Goal: Transaction & Acquisition: Purchase product/service

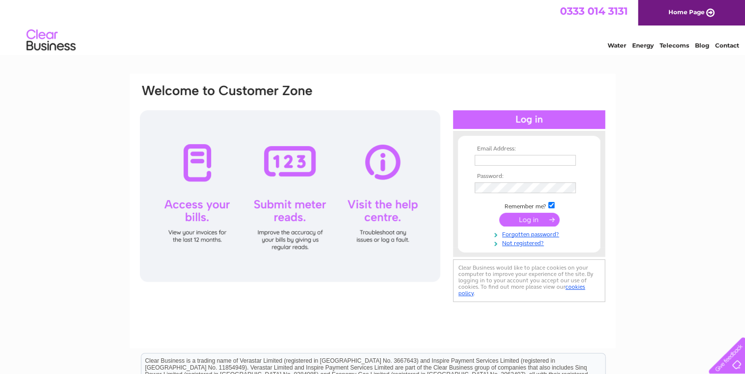
type input "oldsbosahan@aol.com"
click at [524, 217] on input "submit" at bounding box center [529, 220] width 60 height 14
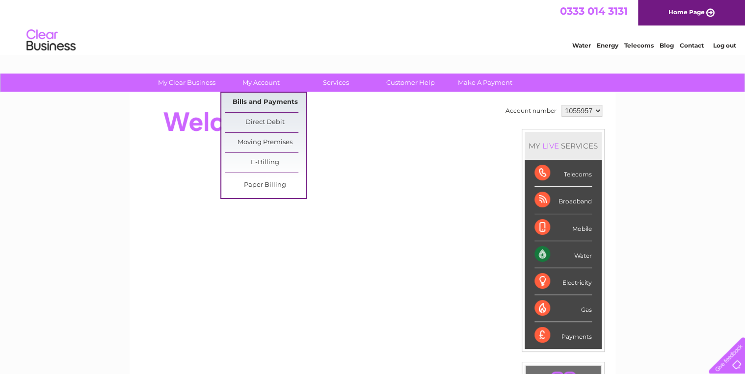
click at [263, 100] on link "Bills and Payments" at bounding box center [265, 103] width 81 height 20
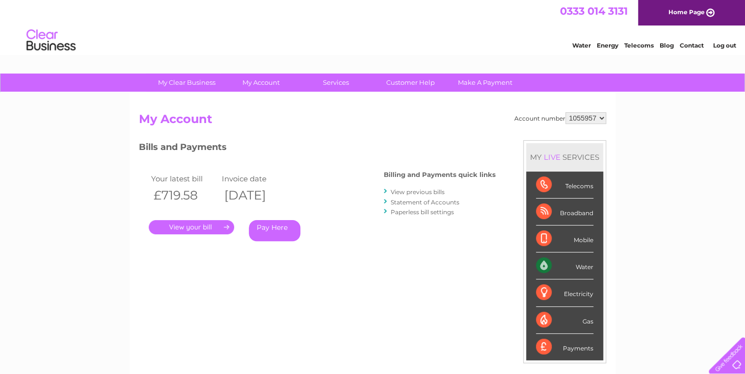
click at [268, 224] on link "Pay Here" at bounding box center [275, 230] width 52 height 21
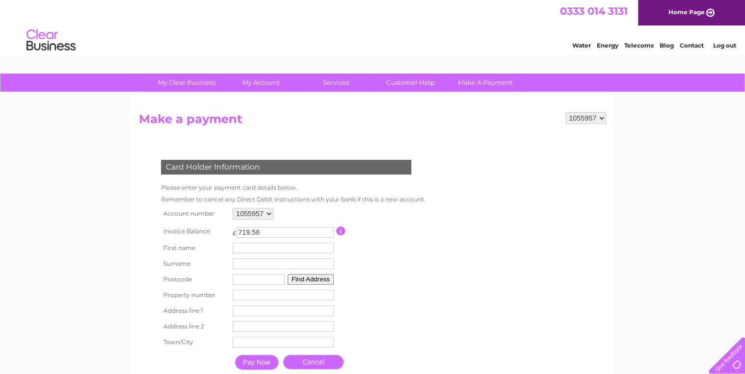
click at [245, 245] on input "text" at bounding box center [283, 248] width 101 height 11
type input "BRIDGET"
type input "OLDS"
type input "TR3 7BX"
type input "The Farmhouse, Bosahan Farm, Trewardreva, Constantine, FALMOUTH, Cornwall"
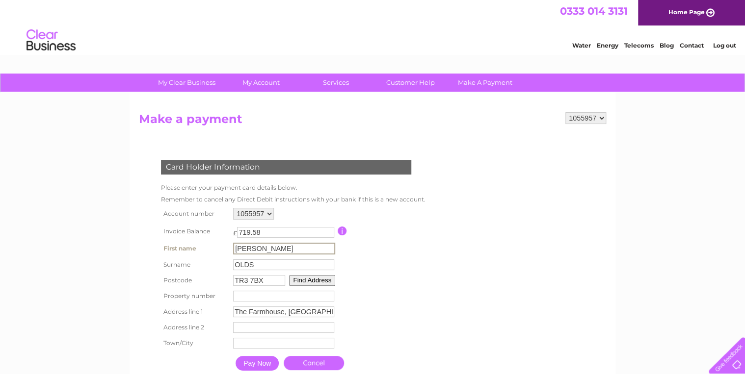
type input "Falmouth Cornwall"
click at [263, 277] on input "TR3 7BX" at bounding box center [259, 280] width 52 height 11
click at [384, 315] on table "Account number 1055957 Invoice Balance £ 719.58 First name BRIDGET Surname" at bounding box center [291, 290] width 265 height 169
click at [257, 277] on input "TR11" at bounding box center [259, 279] width 52 height 11
type input "TR11 5QB"
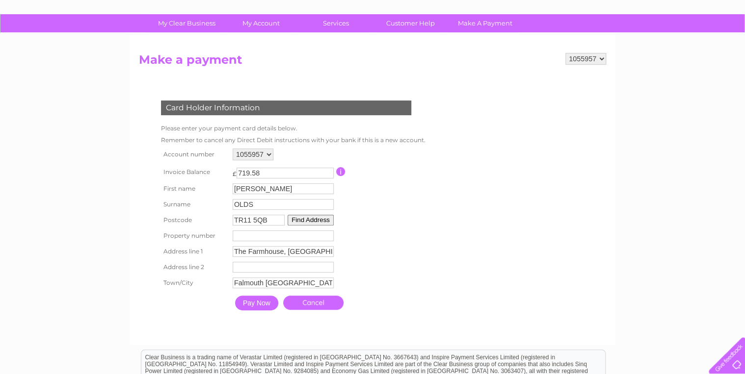
scroll to position [79, 0]
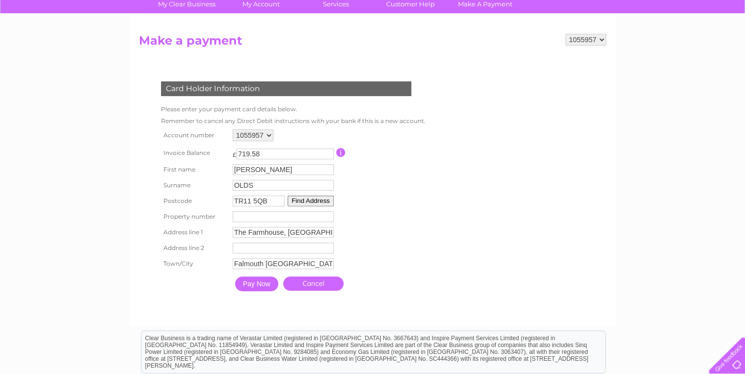
click at [300, 200] on button "Find Address" at bounding box center [311, 201] width 46 height 11
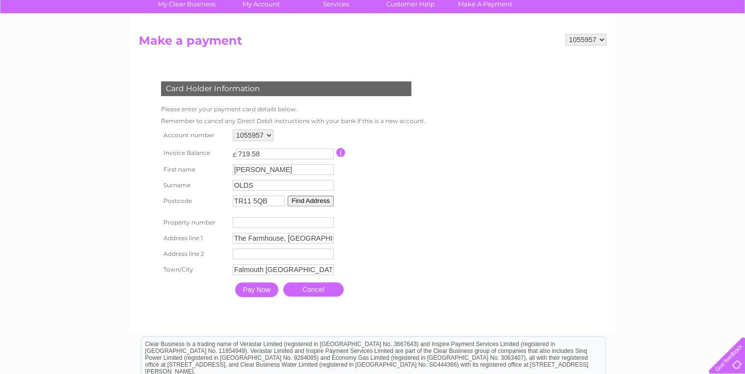
click at [238, 255] on input "text" at bounding box center [283, 254] width 101 height 11
drag, startPoint x: 320, startPoint y: 237, endPoint x: 332, endPoint y: 241, distance: 12.6
click at [320, 237] on input "The Farmhouse, Bosahan Farm, Trewardreva, Constantine, FALMOUTH, Cornwall" at bounding box center [283, 238] width 101 height 11
click at [459, 242] on form "1055957 Make a payment Card Holder Information Please enter your payment card d…" at bounding box center [372, 178] width 467 height 288
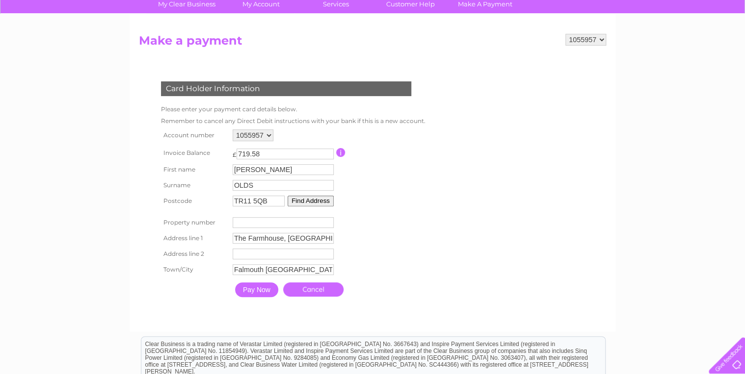
click at [253, 291] on input "Pay Now" at bounding box center [256, 290] width 43 height 15
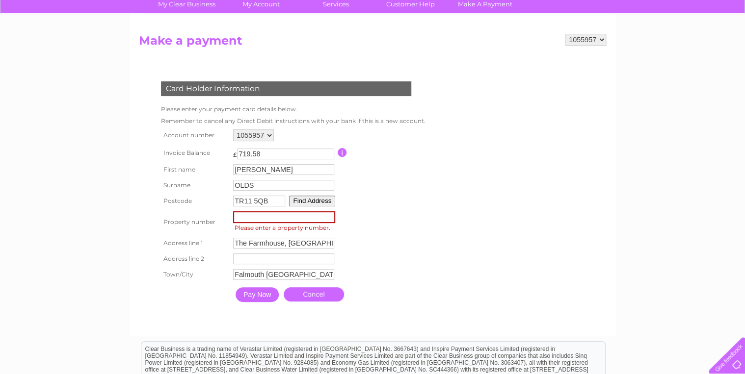
click at [259, 218] on input "number" at bounding box center [284, 218] width 102 height 12
type input "1"
click at [329, 217] on input "1" at bounding box center [284, 218] width 102 height 12
click at [404, 255] on table "Account number 1055957 Invoice Balance £ 719.58 First name BRIDGET Surname" at bounding box center [292, 217] width 267 height 180
click at [249, 293] on input "Pay Now" at bounding box center [256, 294] width 43 height 15
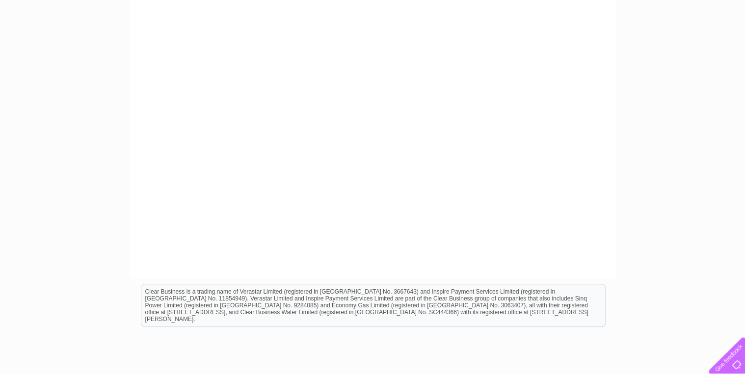
scroll to position [353, 0]
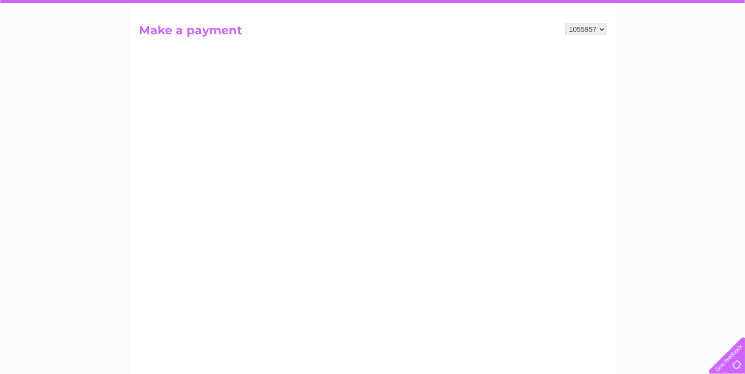
scroll to position [0, 0]
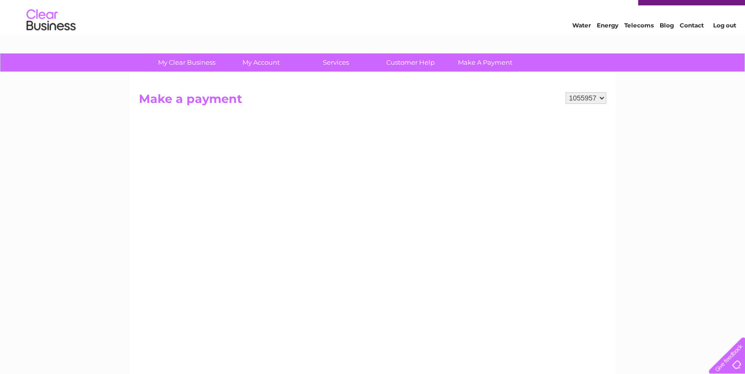
scroll to position [39, 0]
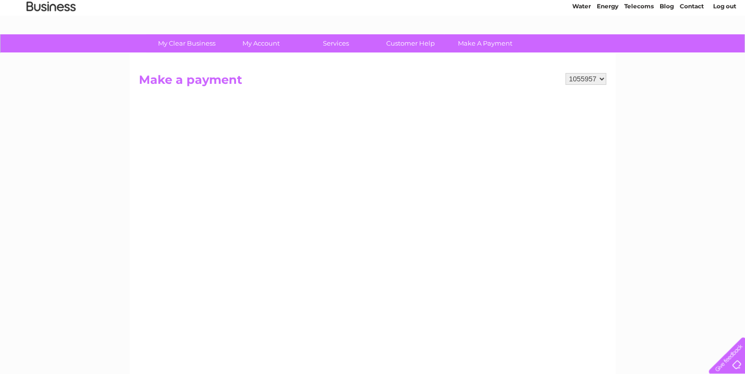
click at [695, 75] on div "My Clear Business Login Details My Details My Preferences Link Account My Accou…" at bounding box center [372, 378] width 745 height 688
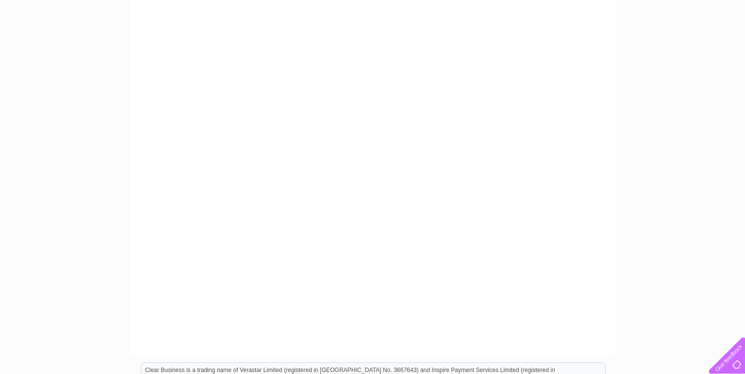
scroll to position [393, 0]
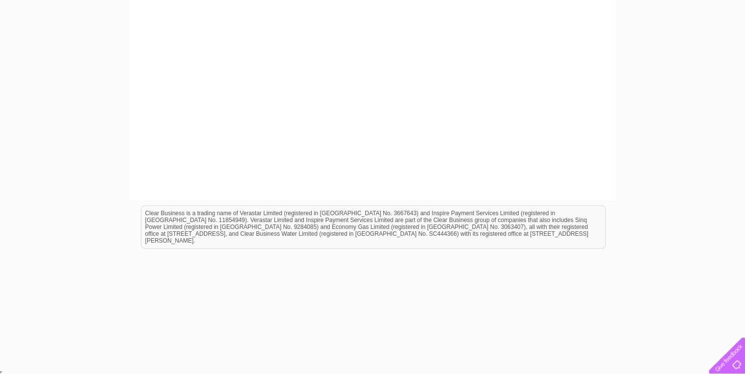
click at [575, 264] on html "Clear Business is a trading name of Verastar Limited (registered in [GEOGRAPHIC…" at bounding box center [372, 232] width 745 height 63
click at [652, 264] on html "Clear Business is a trading name of Verastar Limited (registered in [GEOGRAPHIC…" at bounding box center [372, 232] width 745 height 63
click at [723, 364] on div at bounding box center [725, 354] width 40 height 40
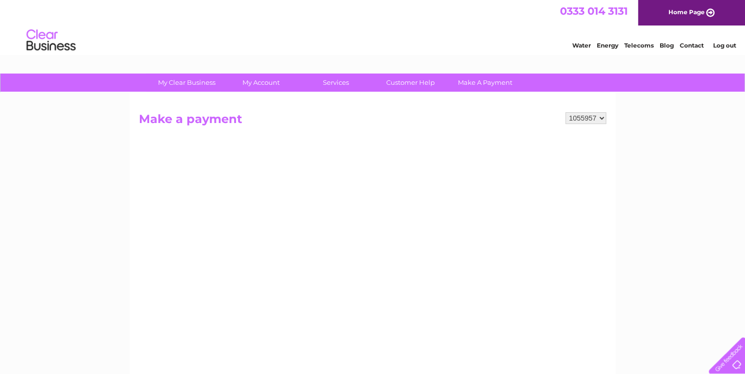
scroll to position [0, 0]
click at [725, 44] on link "Log out" at bounding box center [724, 45] width 23 height 7
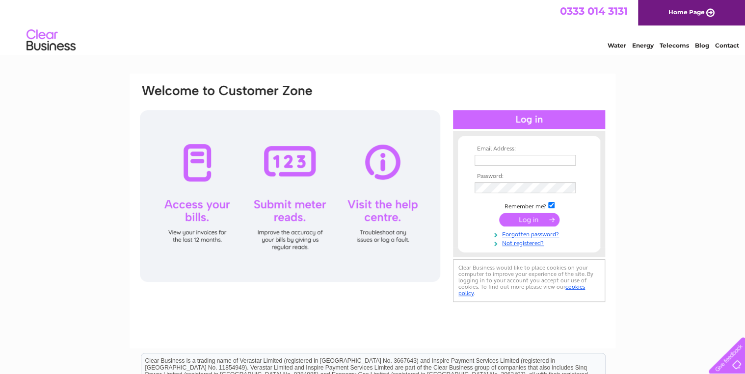
type input "[EMAIL_ADDRESS][DOMAIN_NAME]"
click at [532, 219] on input "submit" at bounding box center [529, 220] width 60 height 14
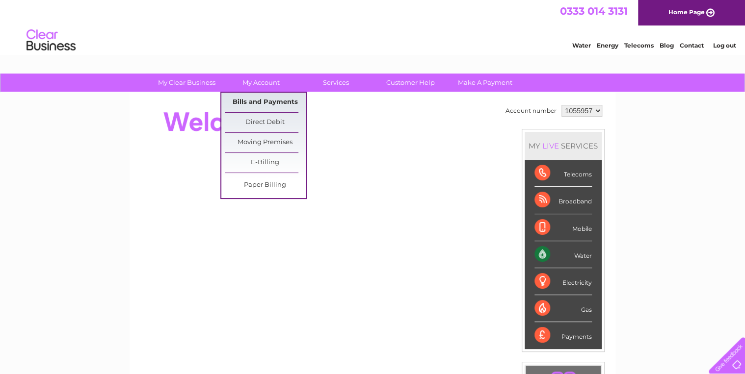
click at [261, 100] on link "Bills and Payments" at bounding box center [265, 103] width 81 height 20
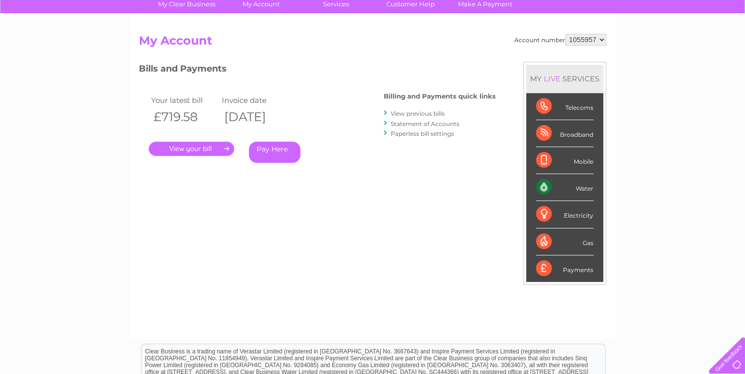
scroll to position [157, 0]
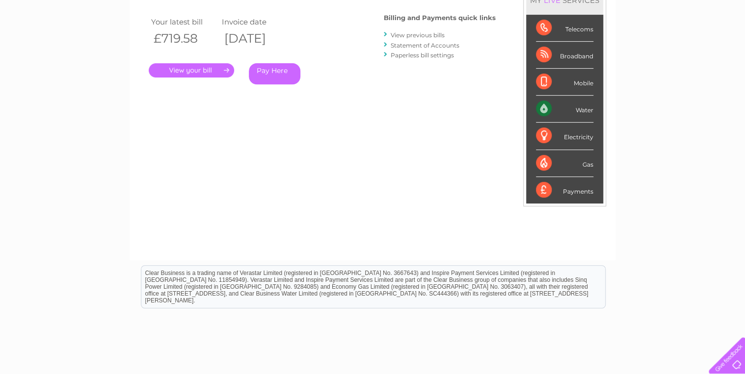
click at [269, 69] on link "Pay Here" at bounding box center [275, 73] width 52 height 21
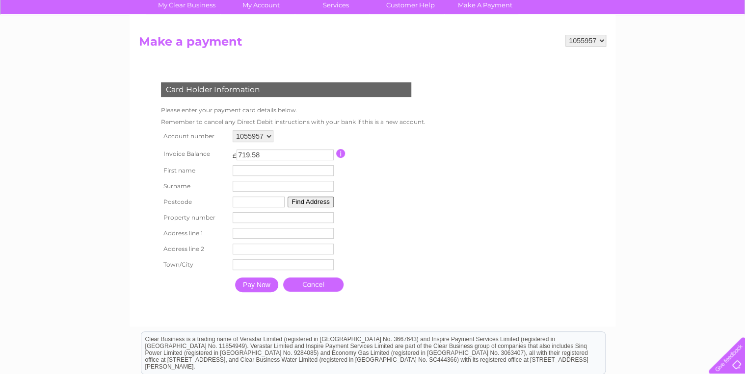
scroll to position [79, 0]
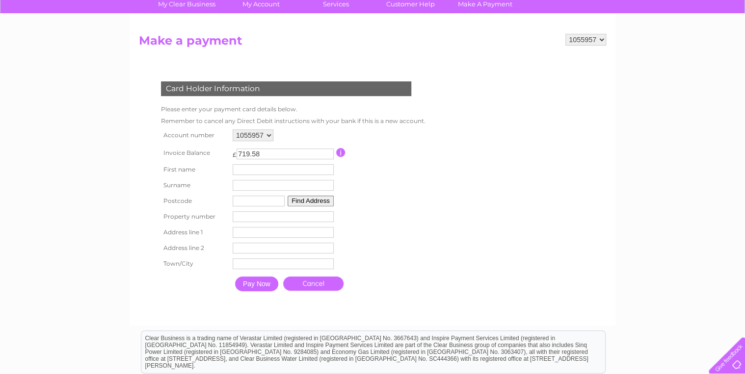
click at [238, 167] on input "text" at bounding box center [283, 169] width 101 height 11
type input "[PERSON_NAME]"
type input "OLDS"
type input "TR11 5QB"
type input "The Farmhouse, [GEOGRAPHIC_DATA], [GEOGRAPHIC_DATA], [GEOGRAPHIC_DATA], [GEOGRA…"
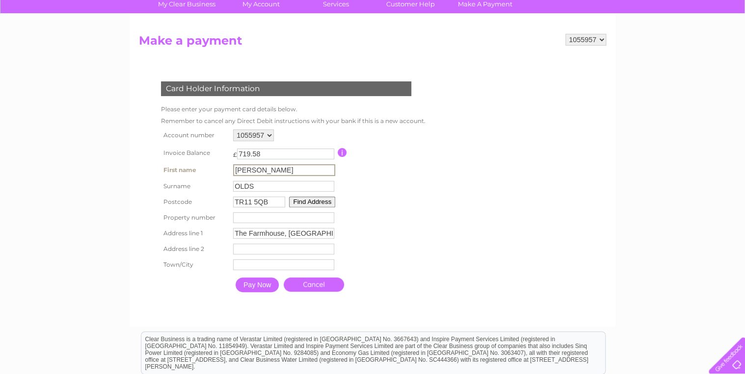
type input "Falmouth [GEOGRAPHIC_DATA]"
click at [308, 201] on button "Find Address" at bounding box center [311, 201] width 46 height 11
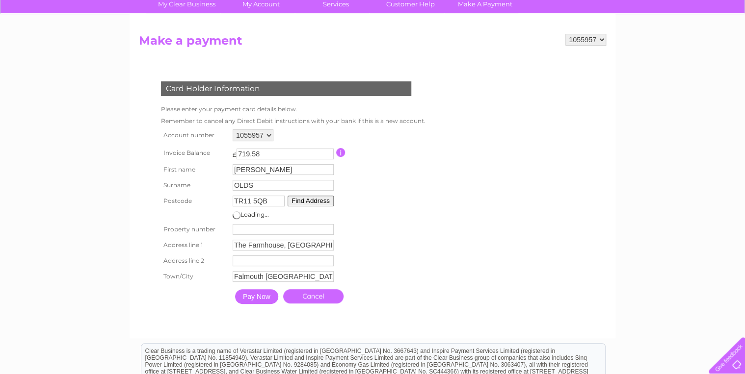
click at [238, 230] on input "number" at bounding box center [283, 229] width 101 height 11
click at [328, 227] on input "1" at bounding box center [283, 229] width 101 height 11
click at [328, 227] on input "2" at bounding box center [283, 229] width 101 height 11
click at [328, 226] on input "3" at bounding box center [283, 229] width 101 height 11
click at [328, 226] on input "4" at bounding box center [283, 229] width 101 height 11
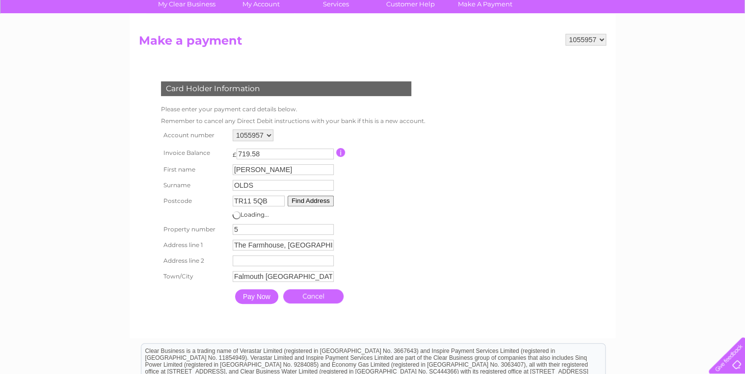
click at [328, 226] on input "5" at bounding box center [283, 229] width 101 height 11
click at [328, 226] on input "6" at bounding box center [283, 229] width 101 height 11
click at [328, 226] on input "7" at bounding box center [283, 229] width 101 height 11
type input "8"
click at [328, 226] on input "8" at bounding box center [283, 229] width 101 height 11
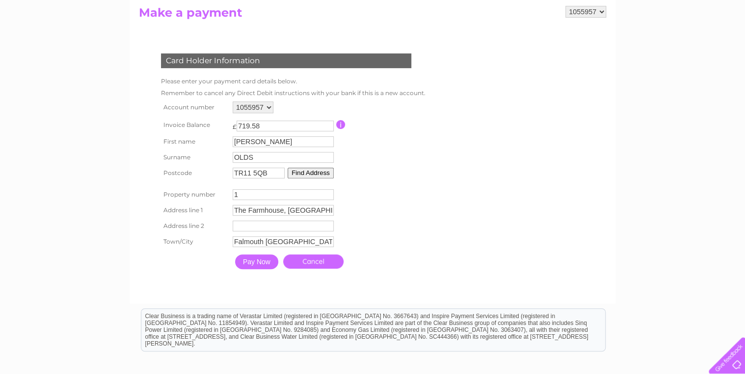
scroll to position [118, 0]
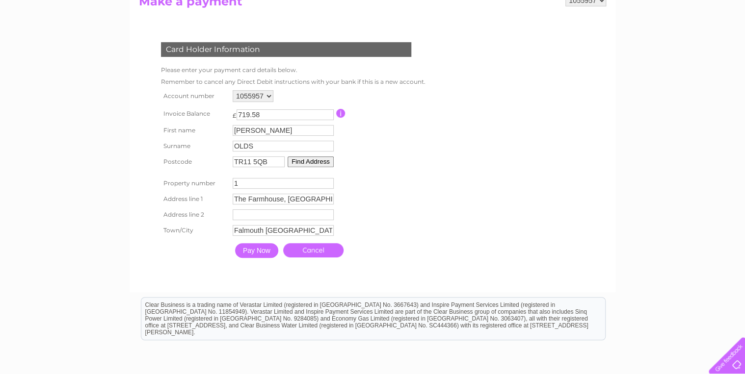
type input "1"
click at [251, 252] on input "Pay Now" at bounding box center [256, 250] width 43 height 15
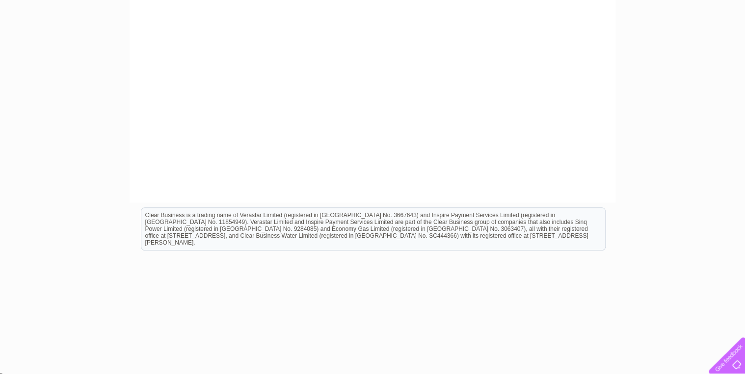
scroll to position [394, 0]
